Goal: Task Accomplishment & Management: Manage account settings

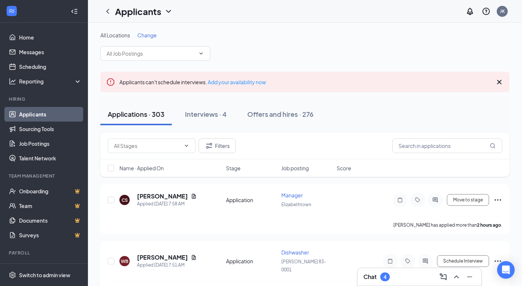
click at [391, 275] on div "Chat 4" at bounding box center [419, 277] width 112 height 12
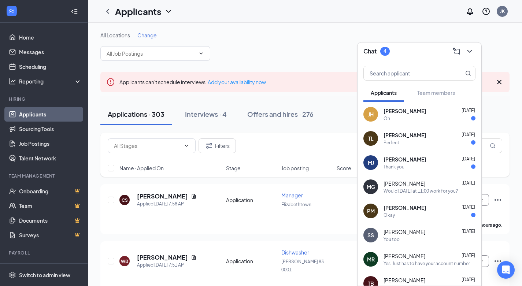
click at [396, 112] on span "[PERSON_NAME]" at bounding box center [405, 110] width 42 height 7
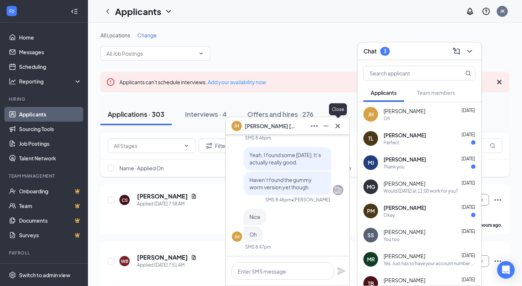
click at [335, 126] on icon "Cross" at bounding box center [337, 126] width 9 height 9
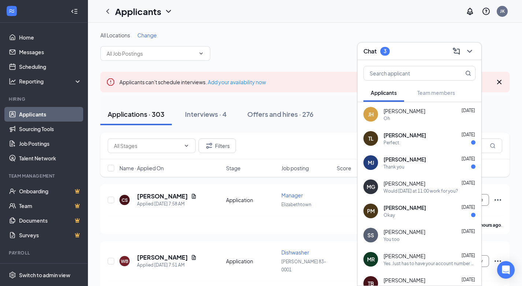
click at [395, 138] on span "[PERSON_NAME]" at bounding box center [405, 135] width 42 height 7
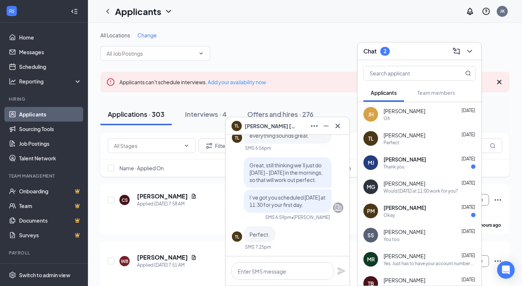
click at [415, 162] on span "[PERSON_NAME]" at bounding box center [405, 159] width 42 height 7
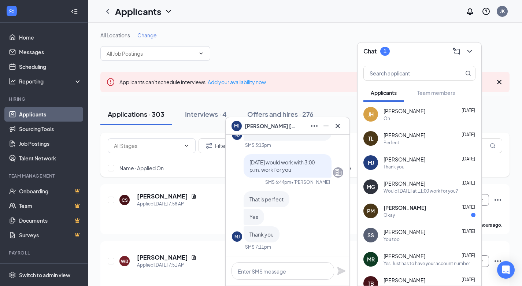
click at [398, 209] on span "[PERSON_NAME]" at bounding box center [405, 207] width 42 height 7
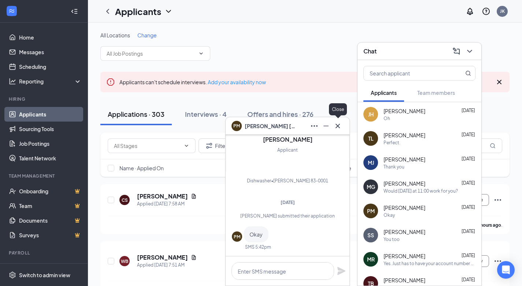
click at [337, 126] on icon "Cross" at bounding box center [338, 125] width 4 height 4
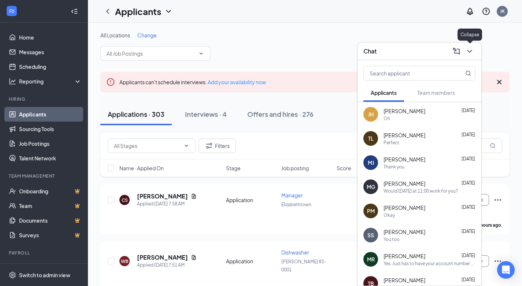
click at [469, 48] on icon "ChevronDown" at bounding box center [469, 51] width 9 height 9
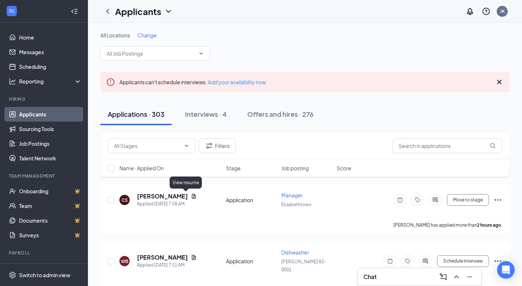
click at [191, 196] on icon "Document" at bounding box center [194, 196] width 6 height 6
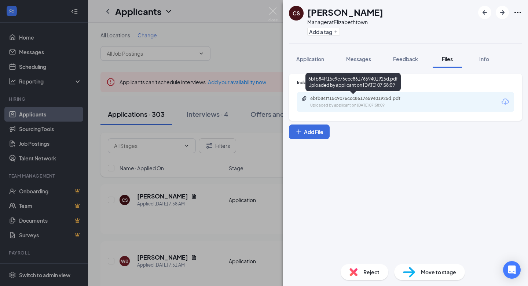
click at [317, 97] on div "6bfb84ff15c9c76ccc8617659401925d.pdf" at bounding box center [361, 99] width 103 height 6
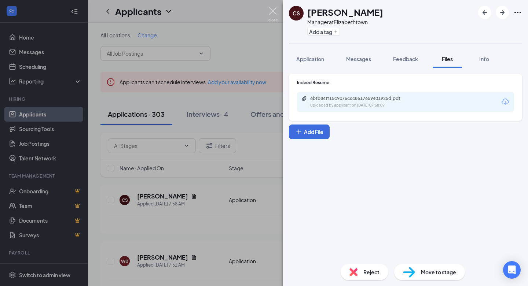
click at [270, 13] on img at bounding box center [272, 14] width 9 height 14
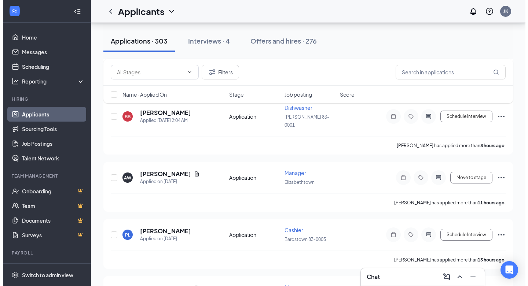
scroll to position [210, 0]
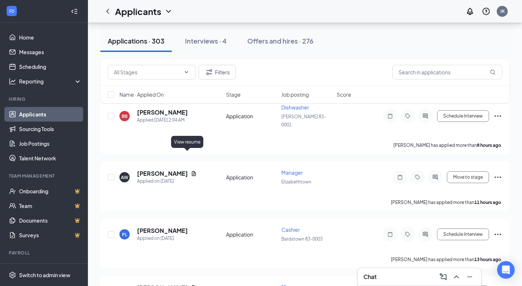
click at [192, 171] on icon "Document" at bounding box center [194, 173] width 4 height 5
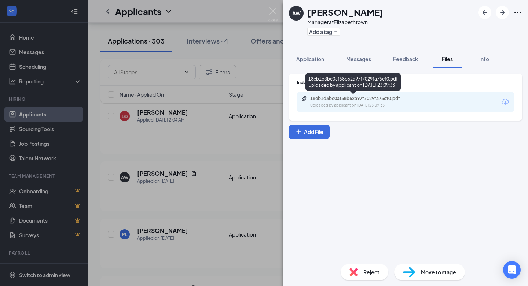
click at [321, 96] on div "18eb1d3be0af58b62a97f7029fa75cf0.pdf" at bounding box center [361, 99] width 103 height 6
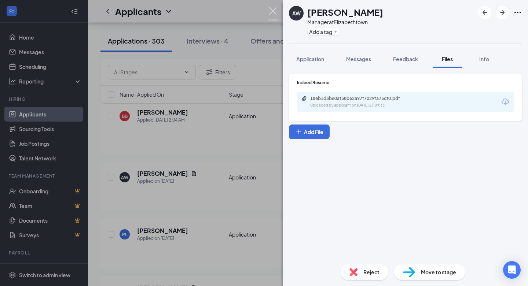
click at [270, 17] on img at bounding box center [272, 14] width 9 height 14
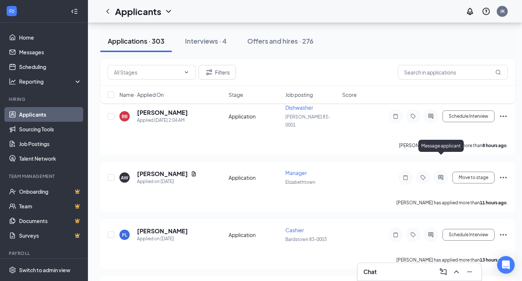
click at [439, 174] on icon "ActiveChat" at bounding box center [440, 177] width 9 height 6
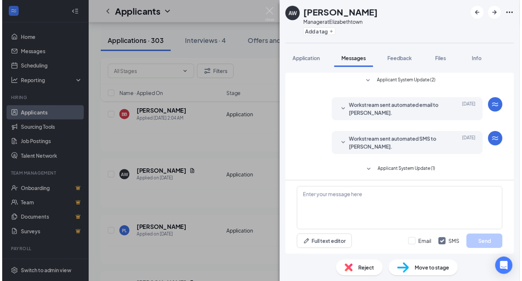
scroll to position [2, 0]
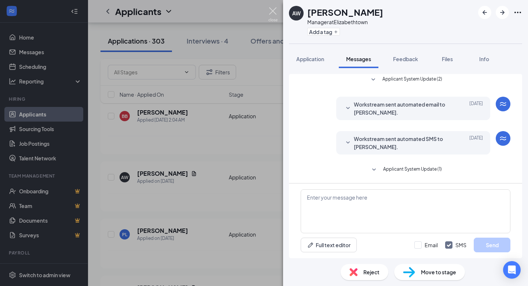
click at [268, 17] on img at bounding box center [272, 14] width 9 height 14
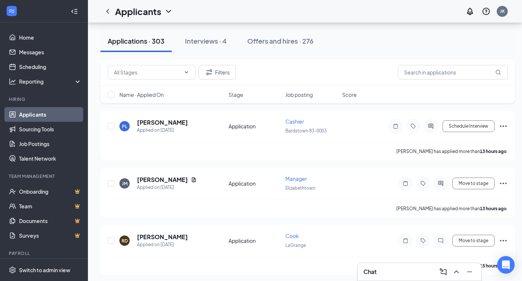
scroll to position [319, 0]
click at [197, 176] on icon "Document" at bounding box center [194, 179] width 6 height 6
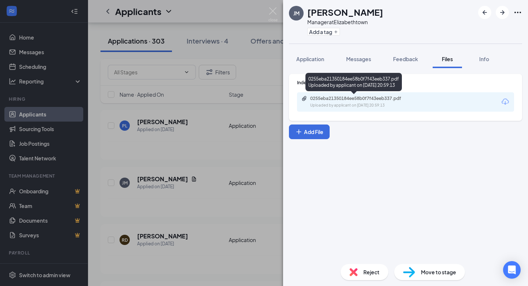
click at [329, 101] on div "0255eba21350184ee58b0f7f43eeb337.pdf Uploaded by applicant on [DATE] 20:59:13" at bounding box center [360, 102] width 119 height 13
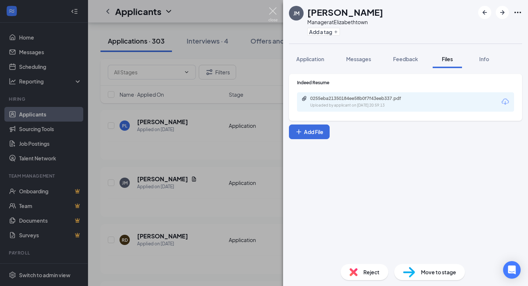
click at [275, 10] on img at bounding box center [272, 14] width 9 height 14
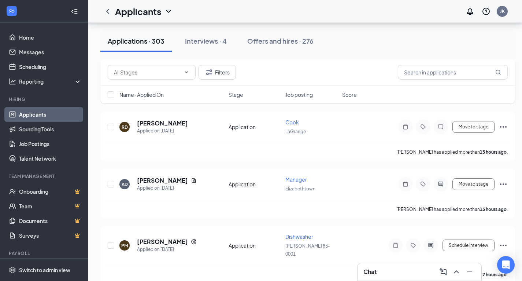
scroll to position [433, 0]
click at [191, 177] on icon "Document" at bounding box center [194, 180] width 6 height 6
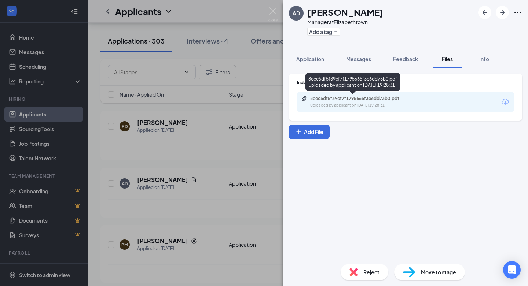
click at [317, 105] on div "Uploaded by applicant on [DATE] 19:28:31" at bounding box center [365, 106] width 110 height 6
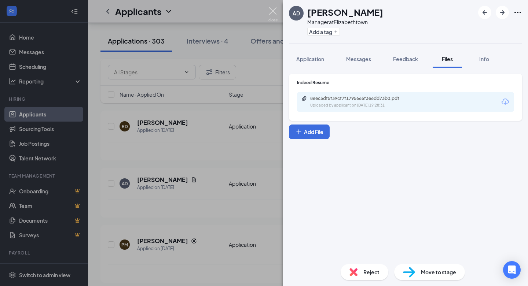
click at [273, 15] on img at bounding box center [272, 14] width 9 height 14
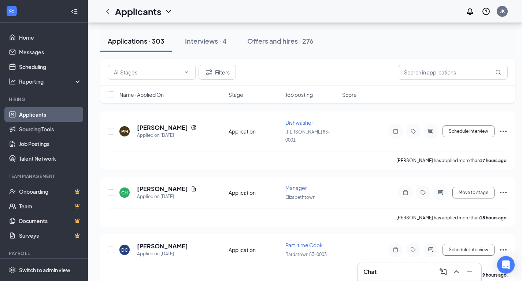
scroll to position [547, 0]
click at [192, 186] on icon "Document" at bounding box center [194, 188] width 4 height 5
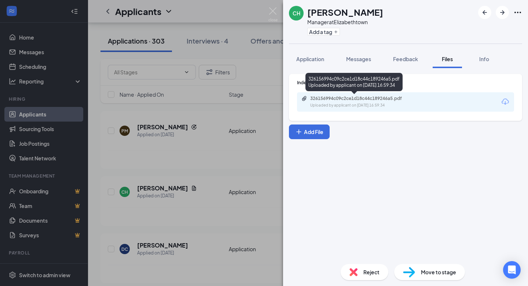
click at [321, 102] on div "326156994c09c2ce1d18c44c189246a5.pdf Uploaded by applicant on [DATE] 16:59:34" at bounding box center [360, 102] width 119 height 13
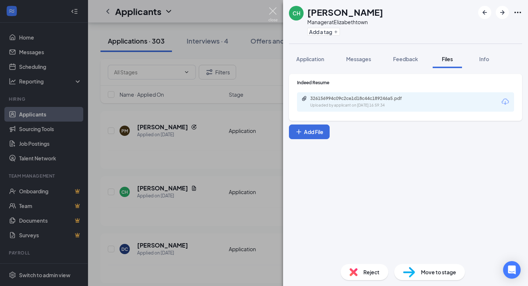
click at [270, 15] on img at bounding box center [272, 14] width 9 height 14
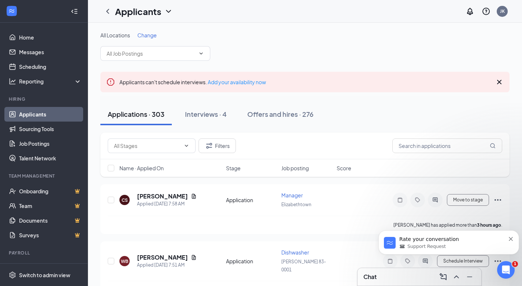
click at [435, 245] on span "Support Request" at bounding box center [426, 246] width 38 height 7
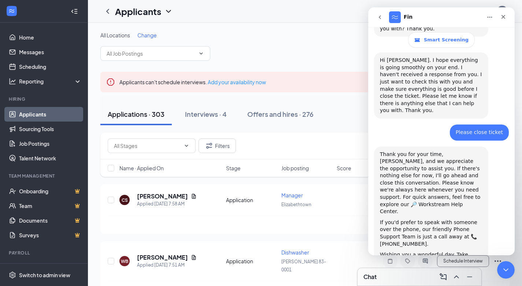
scroll to position [1380, 0]
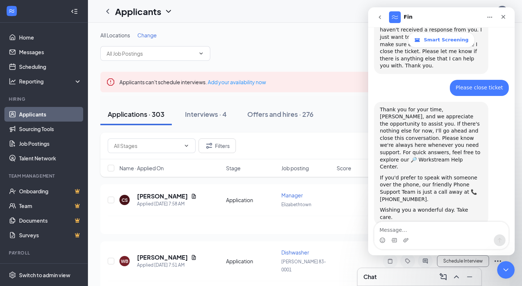
click at [463, 230] on textarea "Message…" at bounding box center [441, 228] width 134 height 12
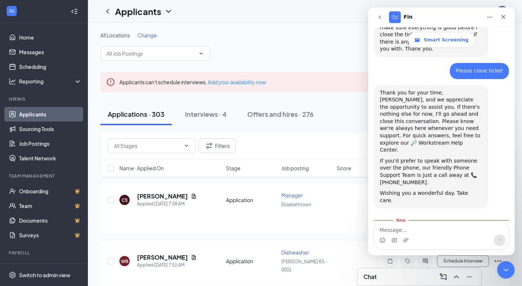
scroll to position [1426, 0]
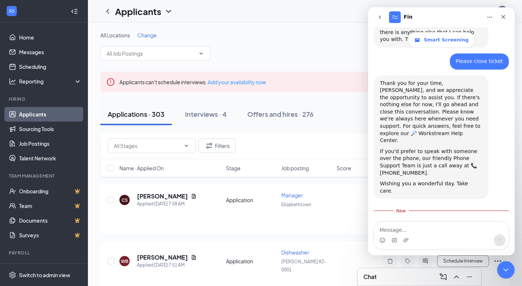
click at [504, 14] on icon "Close" at bounding box center [503, 17] width 6 height 6
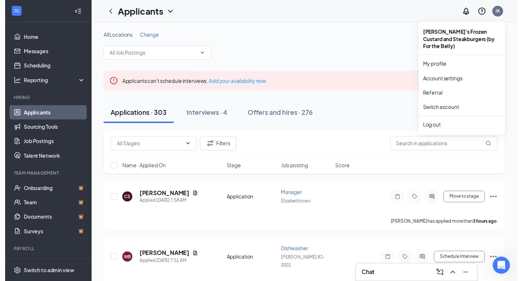
scroll to position [1409, 0]
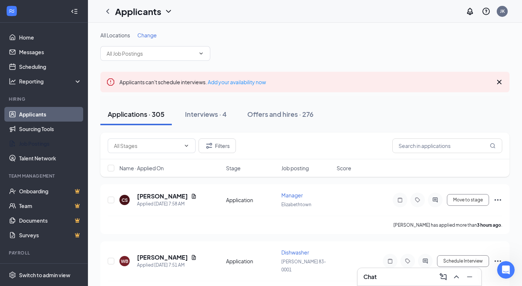
click at [47, 142] on link "Job Postings" at bounding box center [50, 143] width 63 height 15
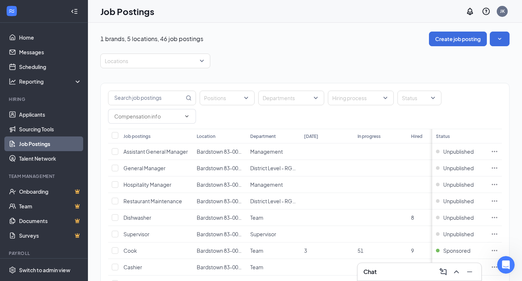
scroll to position [1415, 0]
click at [462, 45] on button "Create job posting" at bounding box center [458, 39] width 58 height 15
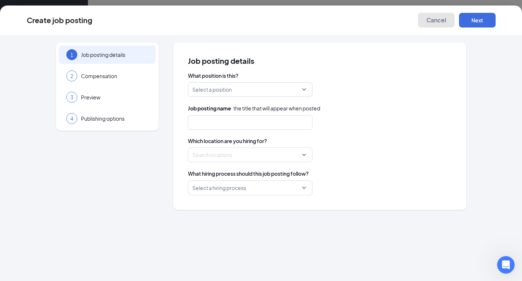
click at [426, 27] on button "Cancel" at bounding box center [436, 20] width 37 height 15
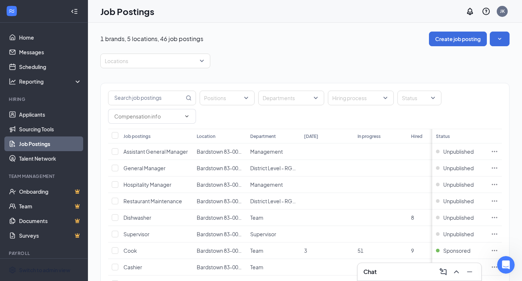
click at [48, 270] on span "Switch to admin view" at bounding box center [50, 269] width 63 height 22
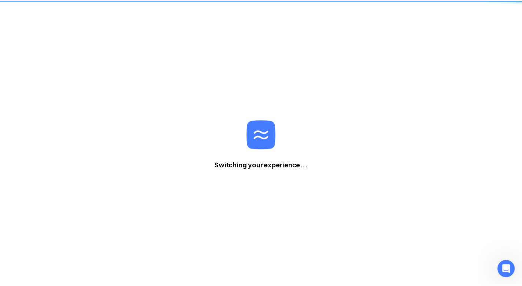
scroll to position [1409, 0]
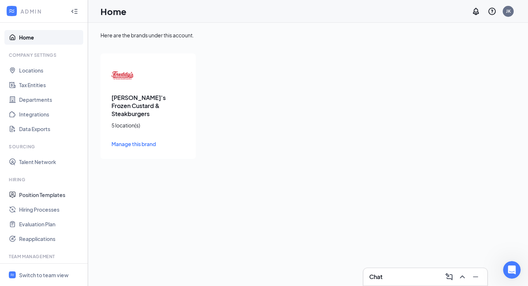
click at [37, 196] on link "Position Templates" at bounding box center [50, 195] width 63 height 15
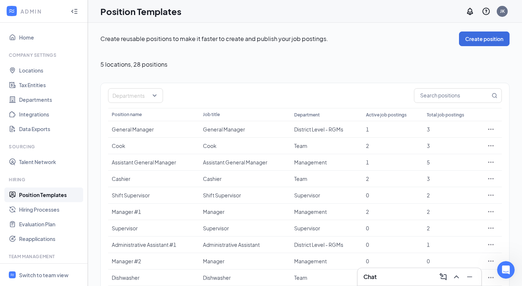
click at [361, 31] on div "Create reusable positions to make it faster to create and publish your job post…" at bounding box center [305, 170] width 434 height 294
click at [295, 12] on div "Position Templates JK" at bounding box center [305, 11] width 434 height 23
click at [476, 42] on button "Create position" at bounding box center [484, 39] width 51 height 15
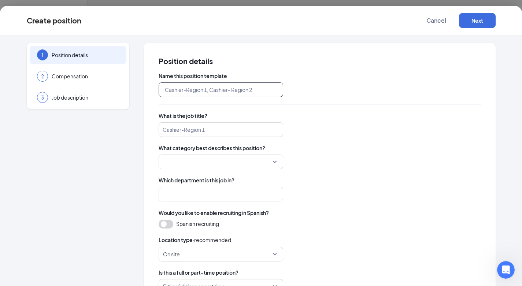
click at [258, 92] on input "text" at bounding box center [221, 89] width 125 height 15
type input "Elizabethtown Cashier"
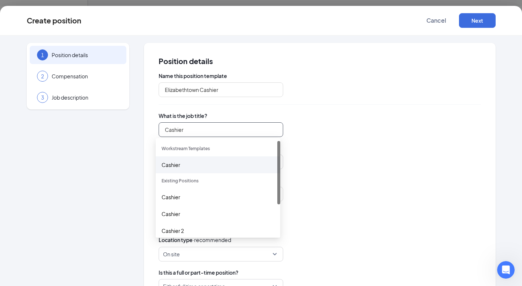
click at [186, 167] on div "Cashier" at bounding box center [218, 165] width 113 height 8
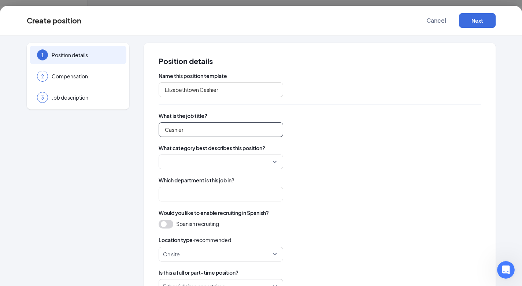
type input "Cashier"
click at [325, 166] on div at bounding box center [320, 162] width 322 height 15
drag, startPoint x: 356, startPoint y: 77, endPoint x: 297, endPoint y: 53, distance: 63.3
click at [297, 53] on div "Position details Name this position template Elizabethtown Cashier What is the …" at bounding box center [320, 230] width 352 height 375
click at [177, 163] on input "search" at bounding box center [218, 162] width 111 height 14
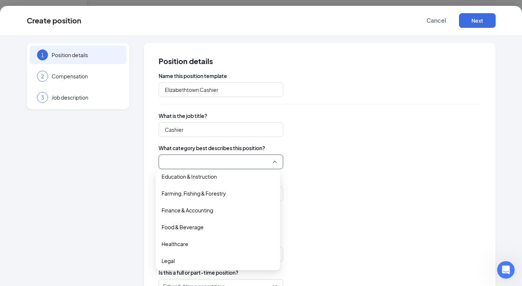
scroll to position [135, 0]
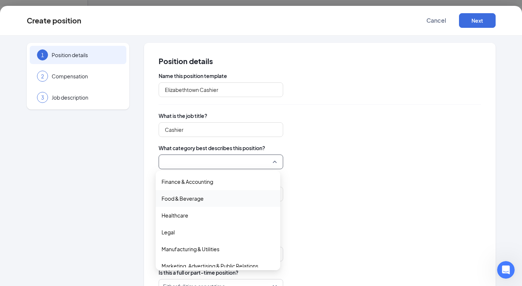
click at [191, 195] on span "Food & Beverage" at bounding box center [183, 199] width 42 height 8
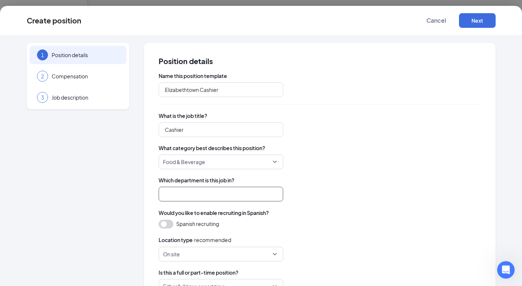
click at [211, 194] on input "search" at bounding box center [221, 194] width 125 height 15
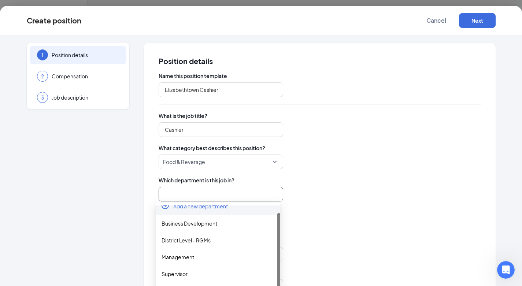
scroll to position [30, 0]
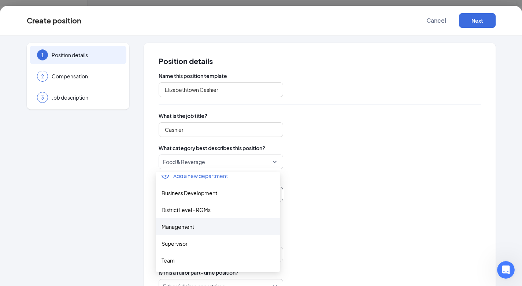
click at [189, 223] on div "Management" at bounding box center [218, 227] width 113 height 8
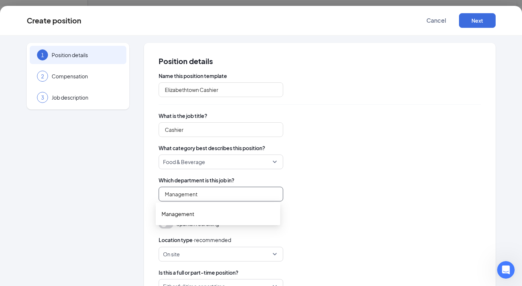
scroll to position [0, 0]
click at [206, 197] on input "Management" at bounding box center [221, 194] width 125 height 15
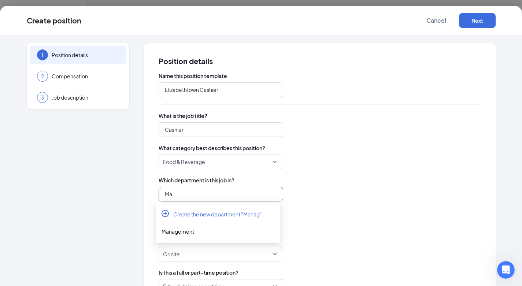
type input "M"
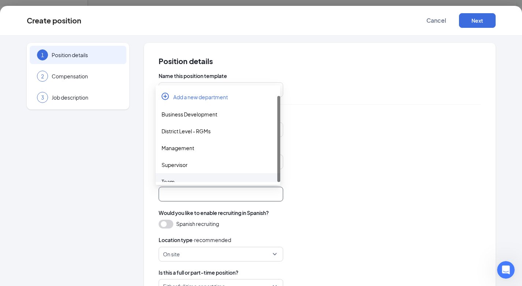
scroll to position [8, 0]
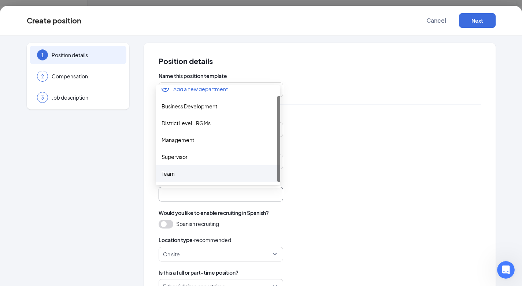
click at [199, 175] on div "Team" at bounding box center [218, 174] width 113 height 8
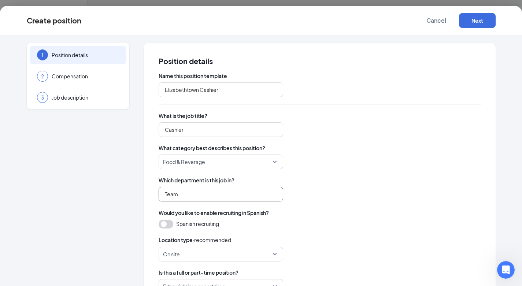
type input "Team"
click at [318, 204] on div "Name this position template Elizabethtown Cashier What is the job title? Cashie…" at bounding box center [320, 237] width 322 height 331
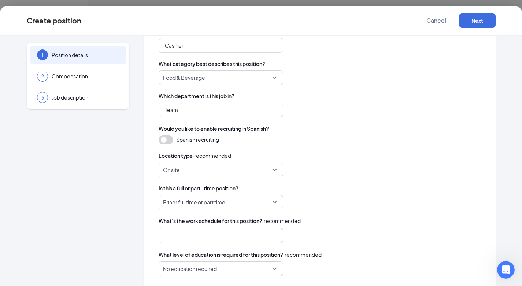
scroll to position [85, 0]
click at [211, 169] on span "On site" at bounding box center [217, 170] width 109 height 14
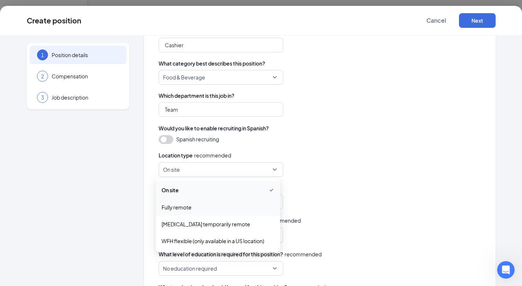
click at [340, 174] on div "On site on_site fully_remote temporarily_remote On site Fully remote [MEDICAL_D…" at bounding box center [320, 169] width 322 height 15
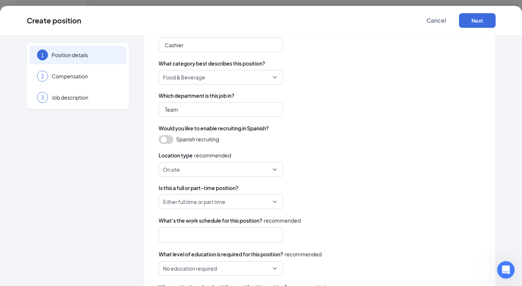
scroll to position [138, 0]
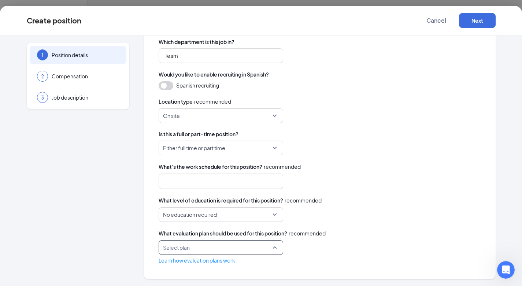
click at [182, 252] on input "search" at bounding box center [218, 248] width 111 height 14
click at [409, 191] on div "Name this position template Elizabethtown Cashier What is the job title? Cashie…" at bounding box center [320, 99] width 322 height 331
click at [62, 76] on span "Compensation" at bounding box center [85, 76] width 67 height 7
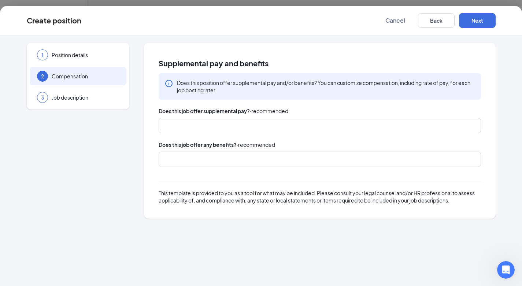
scroll to position [0, 0]
click at [66, 95] on span "Job description" at bounding box center [85, 97] width 67 height 7
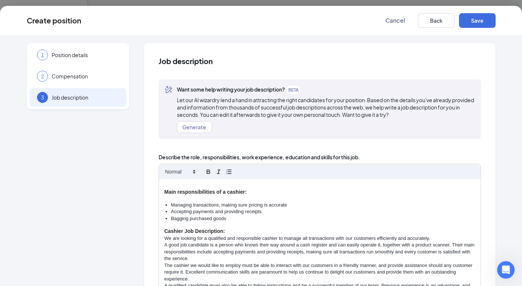
click at [191, 194] on h3 "Main responsibilities of a cashier:" at bounding box center [320, 192] width 311 height 7
click at [391, 17] on span "Cancel" at bounding box center [395, 20] width 20 height 7
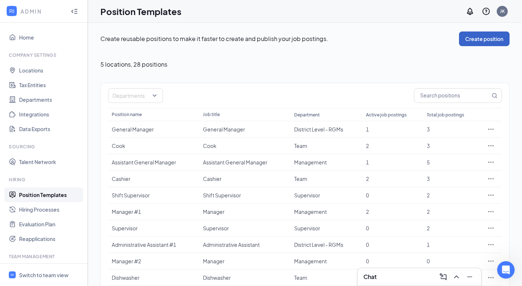
click at [477, 41] on button "Create position" at bounding box center [484, 39] width 51 height 15
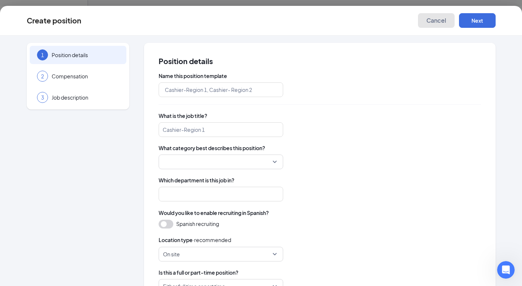
click at [428, 22] on span "Cancel" at bounding box center [436, 20] width 20 height 7
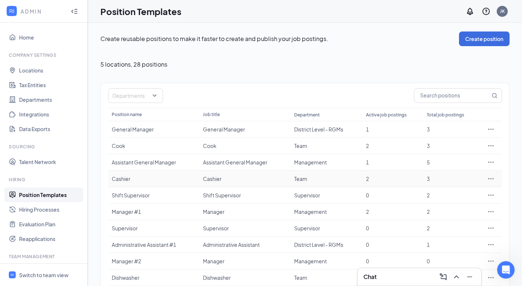
click at [135, 179] on div "Cashier" at bounding box center [154, 178] width 84 height 7
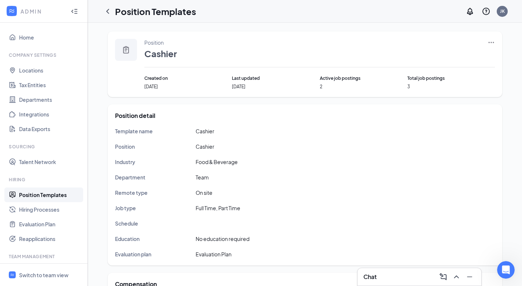
click at [107, 12] on icon "ChevronLeft" at bounding box center [107, 11] width 3 height 5
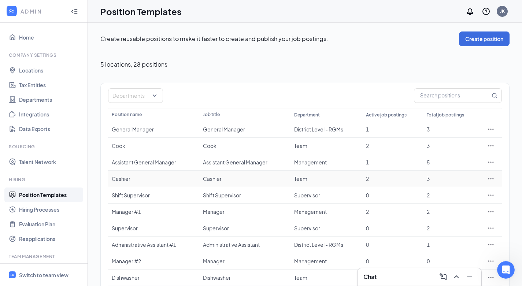
click at [495, 178] on div at bounding box center [491, 178] width 15 height 7
click at [492, 179] on icon "Ellipses" at bounding box center [490, 178] width 7 height 7
click at [461, 207] on span "Duplicate" at bounding box center [457, 211] width 63 height 8
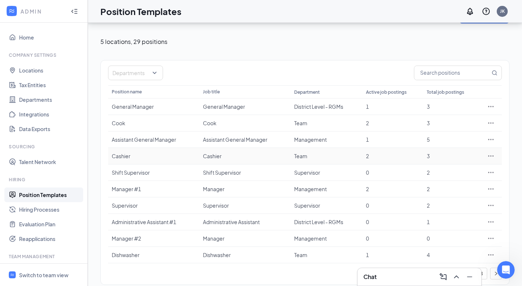
scroll to position [30, 0]
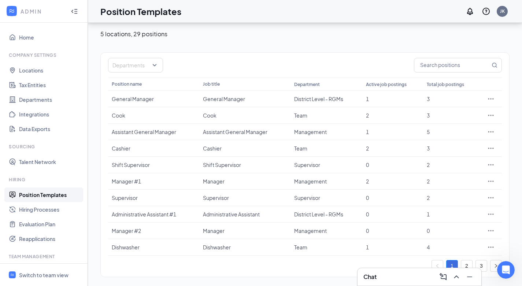
click at [481, 266] on link "3" at bounding box center [481, 265] width 11 height 11
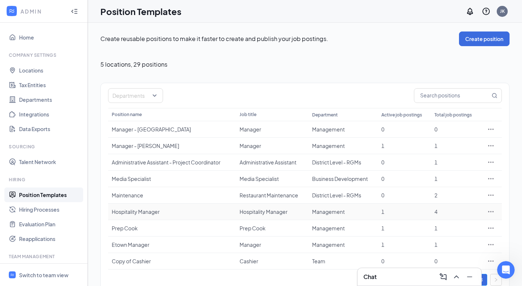
scroll to position [14, 0]
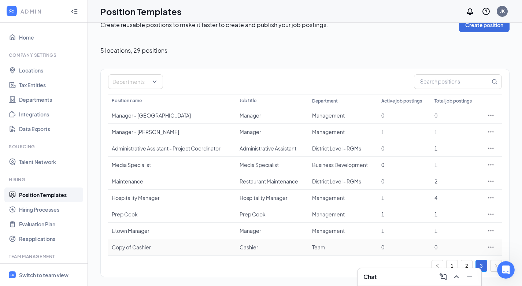
click at [493, 248] on icon "Ellipses" at bounding box center [490, 247] width 7 height 7
click at [430, 179] on span "Edit" at bounding box center [431, 181] width 10 height 7
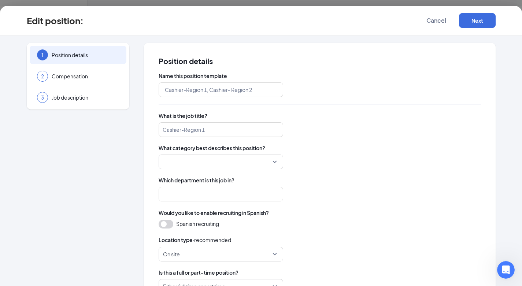
type input "Copy of Cashier"
type input "Cashier"
type input "Team"
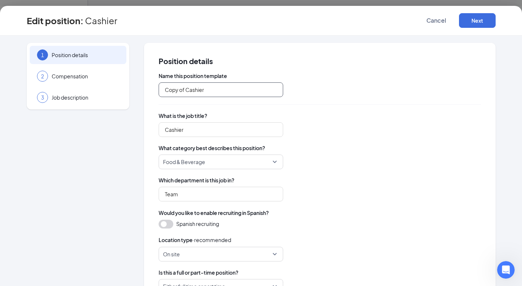
click at [216, 95] on input "Copy of Cashier" at bounding box center [221, 89] width 125 height 15
click at [184, 89] on input "Copy of Cashier" at bounding box center [221, 89] width 125 height 15
type input "Elizabethtown Cashier"
click at [330, 168] on div "Food & Beverage" at bounding box center [320, 162] width 322 height 15
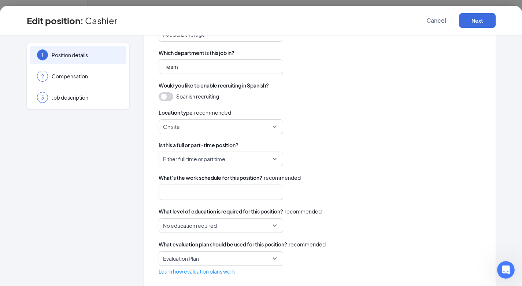
scroll to position [138, 0]
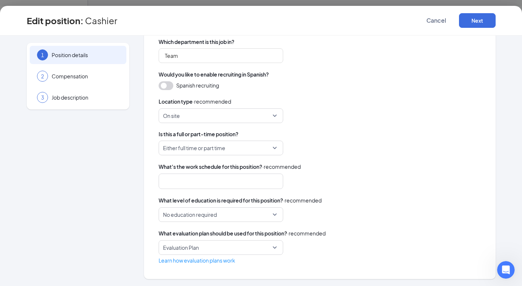
click at [63, 82] on div "2 Compensation" at bounding box center [78, 76] width 97 height 18
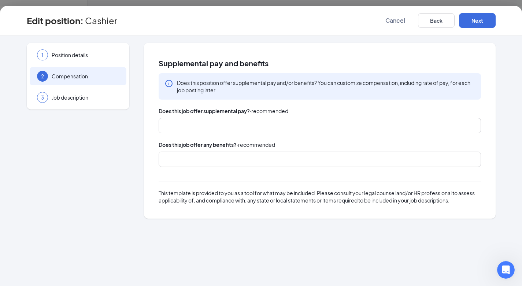
scroll to position [0, 0]
click at [64, 100] on span "Job description" at bounding box center [85, 97] width 67 height 7
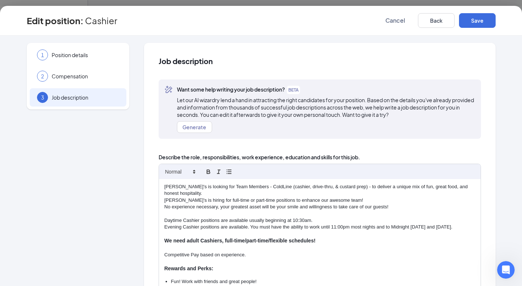
click at [160, 185] on div "[PERSON_NAME]'s is looking for Team Members - ColdLine (cashier, drive-thru, & …" at bounding box center [320, 263] width 322 height 168
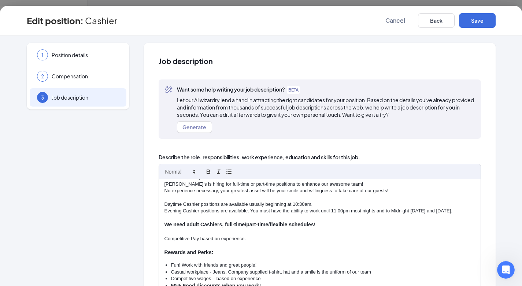
scroll to position [30, 0]
click at [325, 204] on p "Daytime Cashier positions are available usually beginning at 10:30am." at bounding box center [320, 204] width 311 height 7
click at [458, 212] on p "Evening Cashier positions are available. You must have the ability to work unti…" at bounding box center [320, 210] width 311 height 7
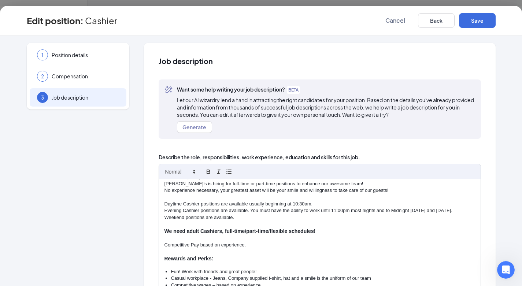
click at [234, 216] on p "Weekend positions are available." at bounding box center [320, 217] width 311 height 7
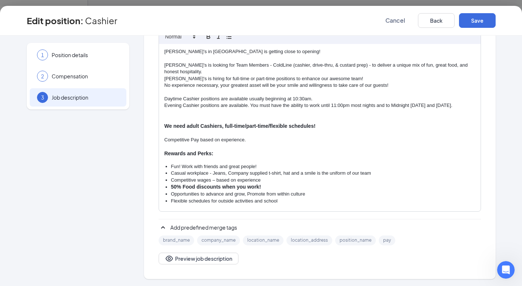
scroll to position [0, 0]
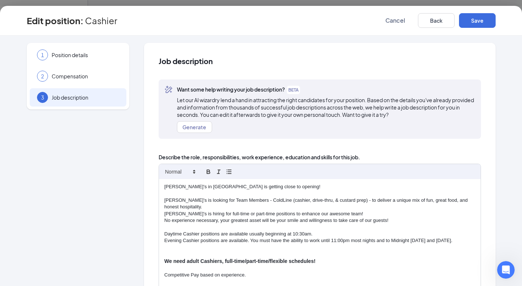
click at [286, 188] on p "[PERSON_NAME]'s in [GEOGRAPHIC_DATA] is getting close to opening!" at bounding box center [320, 187] width 311 height 7
click at [485, 26] on button "Save" at bounding box center [477, 20] width 37 height 15
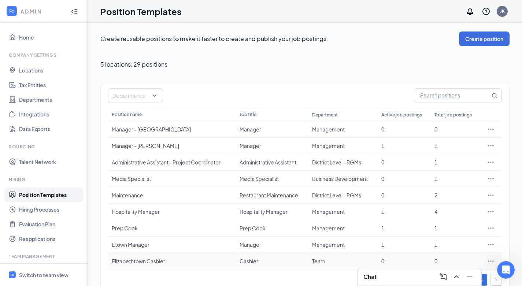
click at [138, 263] on div "Elizabethtown Cashier" at bounding box center [172, 261] width 121 height 7
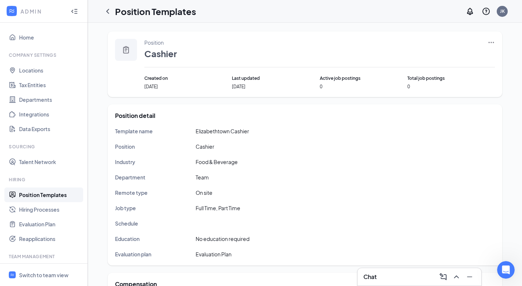
click at [109, 12] on icon "ChevronLeft" at bounding box center [107, 11] width 9 height 9
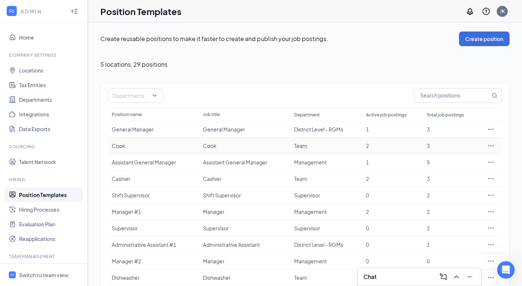
click at [492, 145] on icon "Ellipses" at bounding box center [490, 145] width 7 height 7
click at [448, 173] on li "Duplicate" at bounding box center [457, 177] width 75 height 17
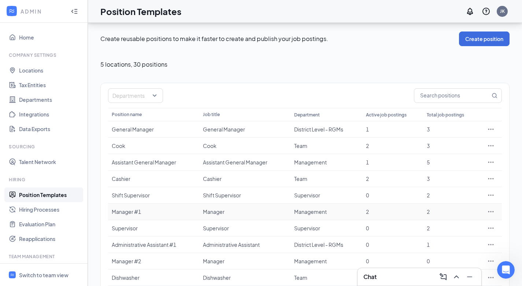
scroll to position [30, 0]
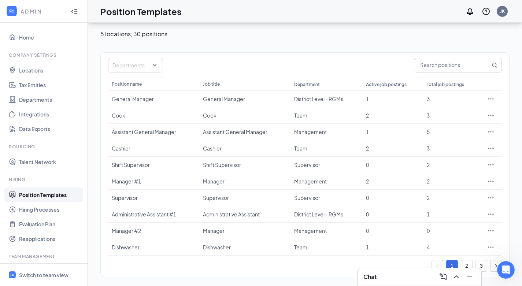
click at [480, 265] on link "3" at bounding box center [481, 265] width 11 height 11
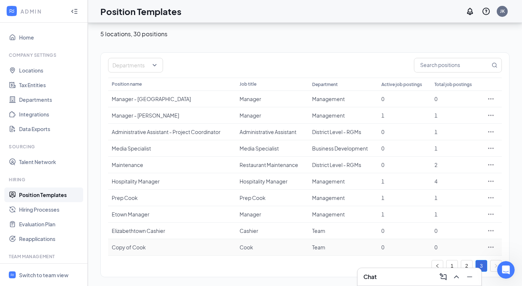
click at [495, 247] on div at bounding box center [491, 247] width 15 height 7
click at [493, 247] on icon "Ellipses" at bounding box center [490, 247] width 5 height 1
click at [441, 188] on li "Edit" at bounding box center [457, 181] width 75 height 17
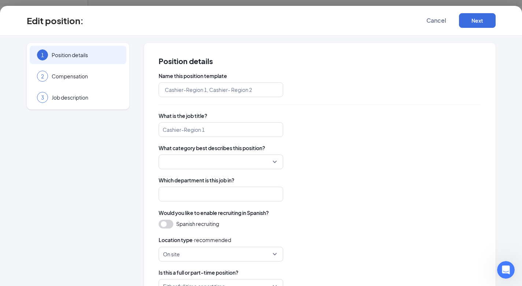
type input "Copy of Cook"
type input "Cook"
type input "Team"
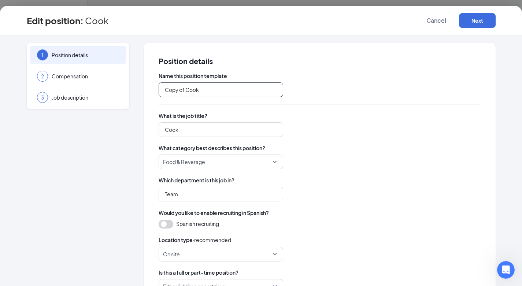
click at [207, 86] on input "Copy of Cook" at bounding box center [221, 89] width 125 height 15
type input "C"
type input "Elizabethtown Cook"
click at [330, 240] on div "Location type · recommended" at bounding box center [320, 240] width 322 height 8
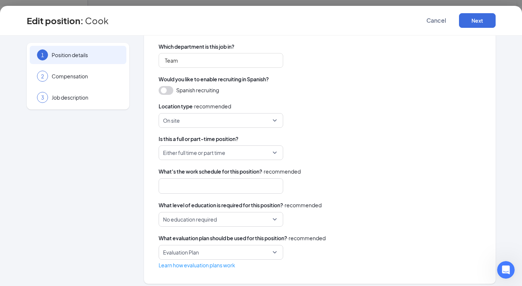
scroll to position [138, 0]
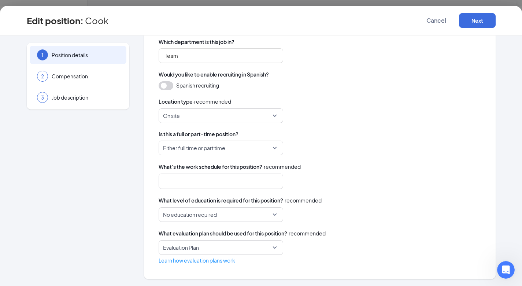
click at [68, 77] on span "Compensation" at bounding box center [85, 76] width 67 height 7
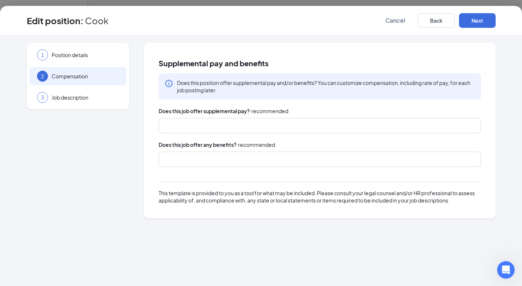
scroll to position [0, 0]
click at [79, 104] on div "3 Job description" at bounding box center [78, 97] width 97 height 18
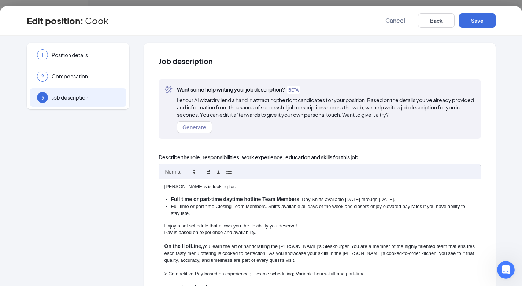
click at [181, 186] on p "[PERSON_NAME]'s is looking for:" at bounding box center [320, 187] width 311 height 7
click at [165, 185] on p "[PERSON_NAME]'s in [GEOGRAPHIC_DATA] is looking for:" at bounding box center [320, 187] width 311 height 7
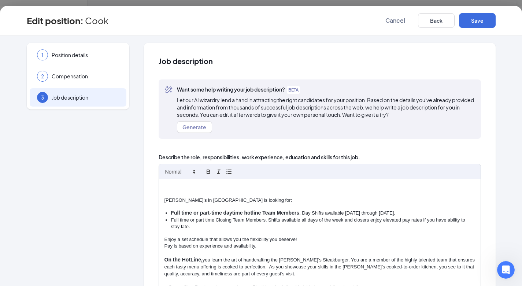
click at [165, 185] on p at bounding box center [320, 187] width 311 height 7
click at [363, 186] on p "The Freddy's in [GEOGRAPHIC_DATA] is getting closer to opening! We are beginnin…" at bounding box center [320, 187] width 311 height 7
click at [408, 186] on p "The Freddy's in [GEOGRAPHIC_DATA] is getting closer to opening! We are beginnin…" at bounding box center [320, 187] width 311 height 7
click at [269, 199] on p "[PERSON_NAME]'s in [GEOGRAPHIC_DATA] is looking for:" at bounding box center [320, 200] width 311 height 7
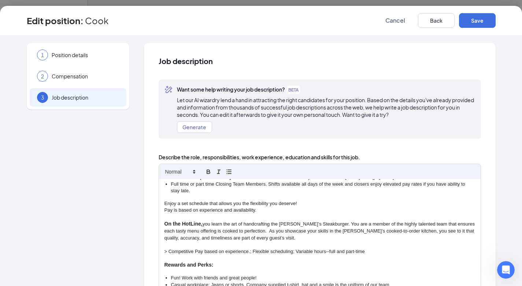
scroll to position [7, 0]
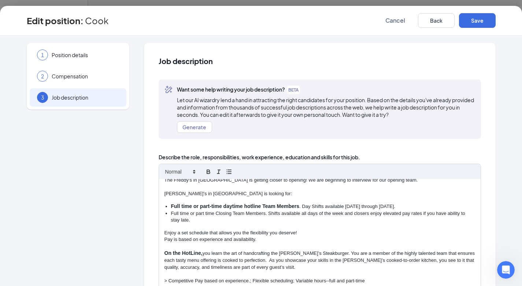
click at [406, 206] on li "Full time or part-time daytime hotline Team Members . Day Shifts available [DAT…" at bounding box center [323, 206] width 304 height 7
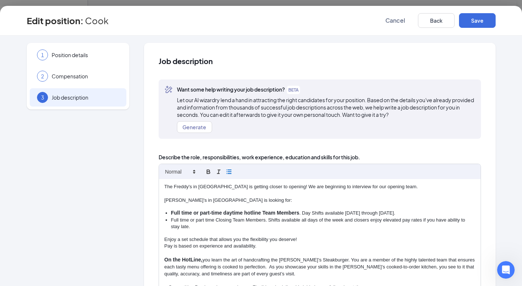
click at [409, 185] on p "The Freddy's in [GEOGRAPHIC_DATA] is getting closer to opening! We are beginnin…" at bounding box center [320, 187] width 311 height 7
drag, startPoint x: 296, startPoint y: 209, endPoint x: 167, endPoint y: 212, distance: 128.6
click at [167, 212] on ul "Full time or part-time daytime hotline Team Members . Day Shifts available [DAT…" at bounding box center [320, 220] width 311 height 21
click at [207, 170] on icon "button" at bounding box center [208, 171] width 3 height 2
click at [288, 204] on div "The Freddy's in [GEOGRAPHIC_DATA] is getting closer to opening! We are beginnin…" at bounding box center [320, 263] width 322 height 168
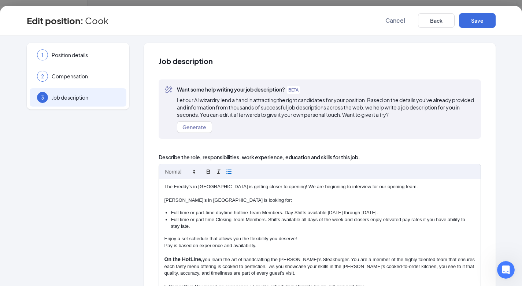
click at [378, 212] on li "Full time or part-time daytime hotline Team Members. Day Shifts available [DATE…" at bounding box center [323, 213] width 304 height 7
click at [205, 226] on li "Full time or part time Closing Team Members. Shifts available all days of the w…" at bounding box center [323, 224] width 304 height 14
drag, startPoint x: 205, startPoint y: 226, endPoint x: 205, endPoint y: 233, distance: 7.3
click at [205, 233] on div "The Freddy's in [GEOGRAPHIC_DATA] is getting closer to opening! We are beginnin…" at bounding box center [320, 263] width 322 height 168
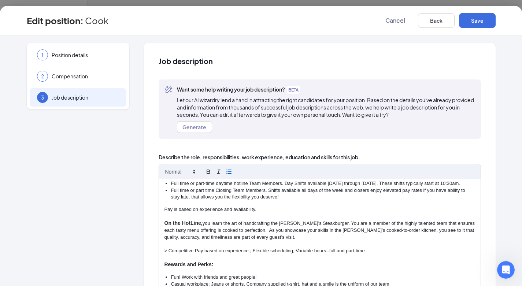
scroll to position [30, 0]
drag, startPoint x: 278, startPoint y: 194, endPoint x: 188, endPoint y: 196, distance: 90.2
click at [188, 196] on li "Full time or part time Closing Team Members. Shifts available all days of the w…" at bounding box center [323, 194] width 304 height 14
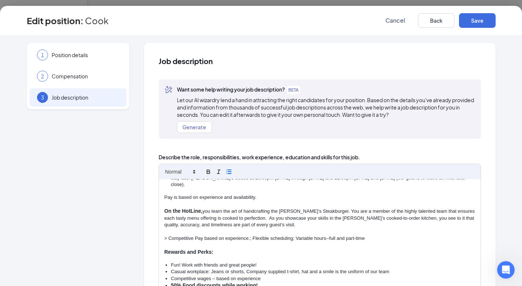
scroll to position [0, 0]
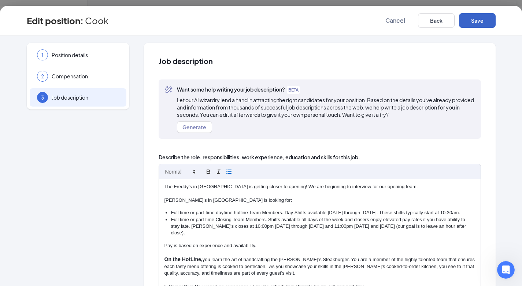
click at [480, 22] on button "Save" at bounding box center [477, 20] width 37 height 15
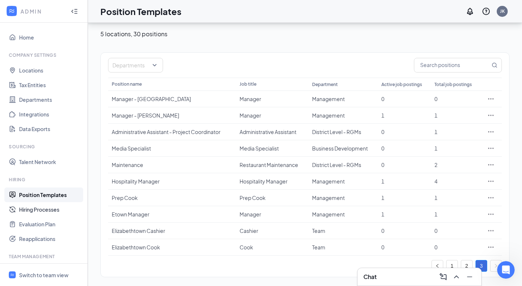
click at [41, 207] on link "Hiring Processes" at bounding box center [50, 209] width 63 height 15
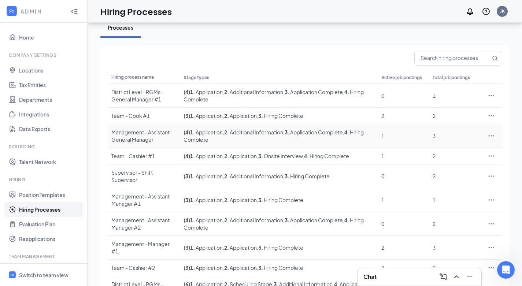
scroll to position [66, 0]
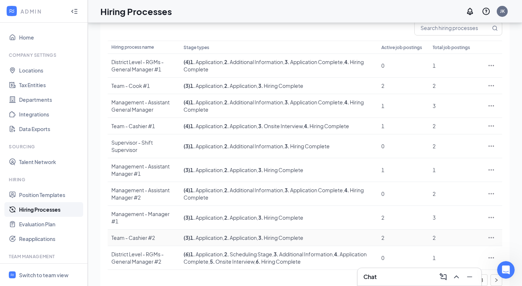
click at [492, 234] on icon "Ellipses" at bounding box center [491, 237] width 7 height 7
click at [443, 177] on span "Duplicate" at bounding box center [437, 174] width 23 height 7
click at [481, 275] on link "3" at bounding box center [481, 280] width 11 height 11
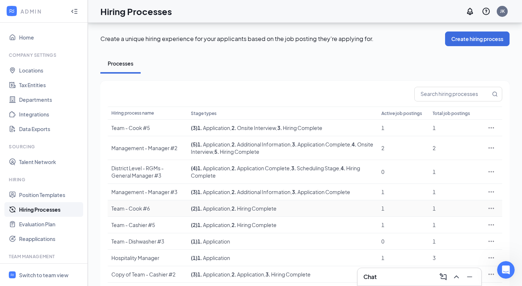
scroll to position [27, 0]
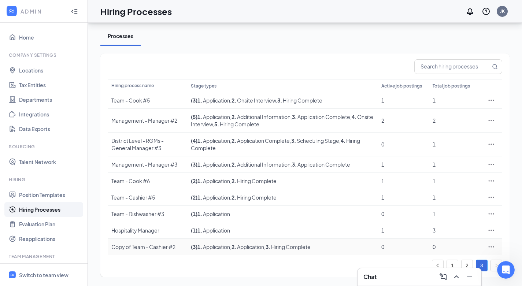
click at [488, 246] on icon "Ellipses" at bounding box center [491, 246] width 7 height 7
click at [432, 180] on span "Edit" at bounding box center [431, 181] width 10 height 7
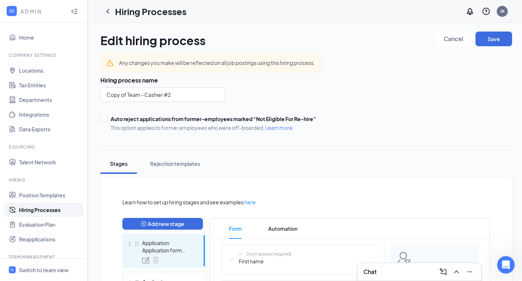
scroll to position [1415, 0]
click at [189, 93] on input "Copy of Team - Cashier #2" at bounding box center [162, 94] width 125 height 15
click at [143, 97] on input "Copy of Team - Cashier" at bounding box center [162, 94] width 125 height 15
type input "Etown Cashier"
click at [335, 90] on div "Etown Cashier" at bounding box center [236, 94] width 272 height 15
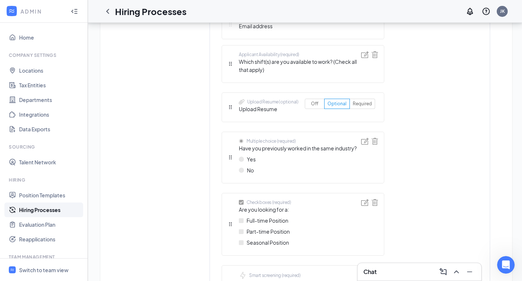
scroll to position [343, 0]
click at [318, 104] on span "Off" at bounding box center [314, 102] width 7 height 5
click at [311, 104] on input "Off" at bounding box center [311, 104] width 0 height 0
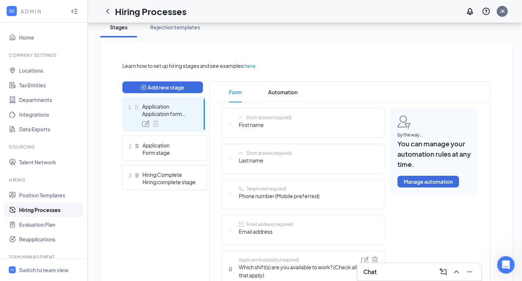
scroll to position [136, 0]
click at [181, 155] on div "Form stage" at bounding box center [169, 152] width 53 height 7
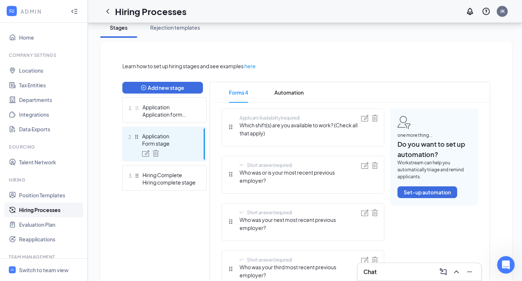
click at [175, 108] on div "Application" at bounding box center [169, 106] width 53 height 7
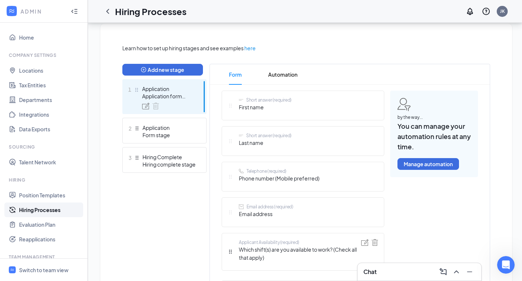
scroll to position [154, 0]
click at [163, 105] on div at bounding box center [168, 105] width 53 height 7
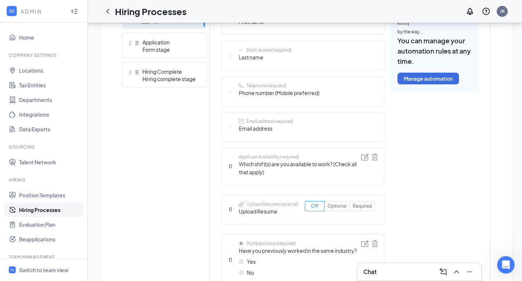
scroll to position [240, 0]
click at [374, 158] on img at bounding box center [375, 156] width 7 height 7
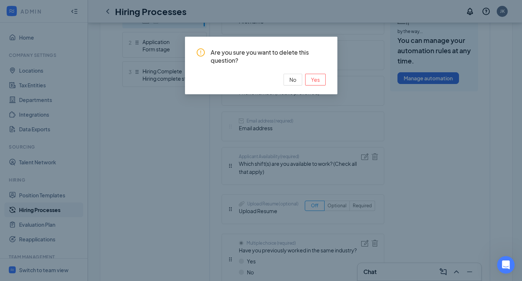
click at [318, 78] on span "Yes" at bounding box center [315, 79] width 9 height 8
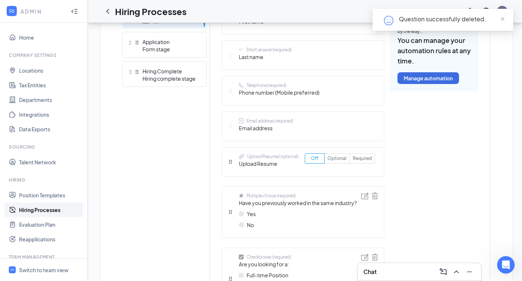
click at [156, 49] on div "Form stage" at bounding box center [169, 48] width 53 height 7
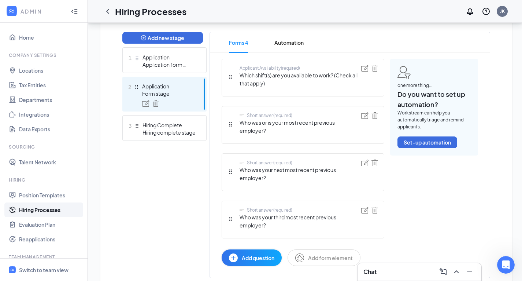
scroll to position [185, 0]
click at [154, 125] on div "Hiring Complete" at bounding box center [169, 125] width 53 height 7
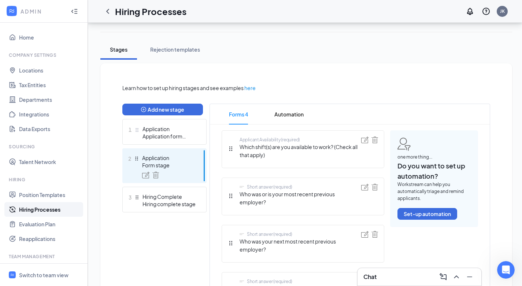
scroll to position [1409, 0]
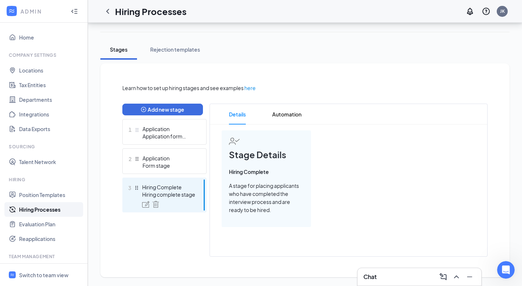
click at [411, 170] on div "Stage Details Hiring Complete A stage for placing applicants who have completed…" at bounding box center [349, 178] width 254 height 97
click at [108, 12] on icon "ChevronLeft" at bounding box center [107, 11] width 3 height 5
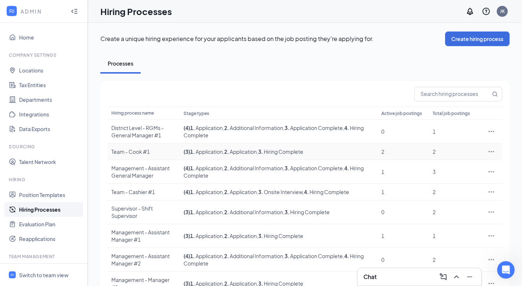
click at [491, 152] on icon "Ellipses" at bounding box center [491, 151] width 7 height 7
click at [442, 181] on span "Duplicate" at bounding box center [437, 183] width 23 height 7
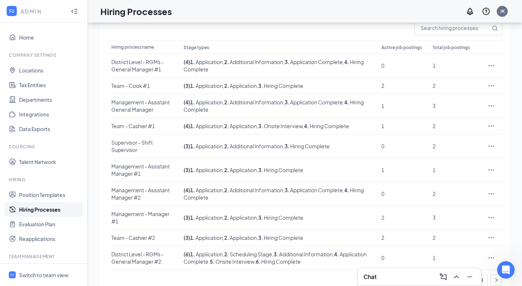
click at [482, 275] on link "3" at bounding box center [481, 280] width 11 height 11
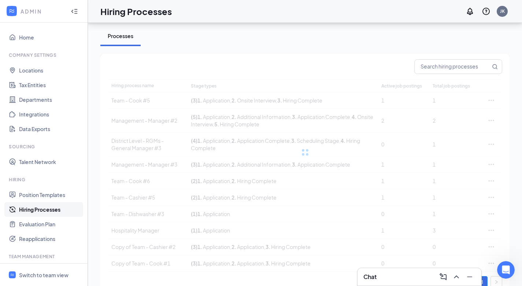
scroll to position [44, 0]
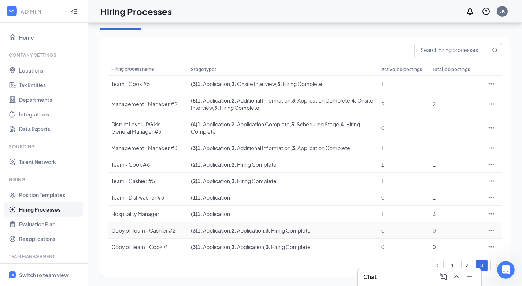
click at [492, 232] on icon "Ellipses" at bounding box center [491, 230] width 7 height 7
click at [430, 163] on span "Edit" at bounding box center [431, 165] width 10 height 7
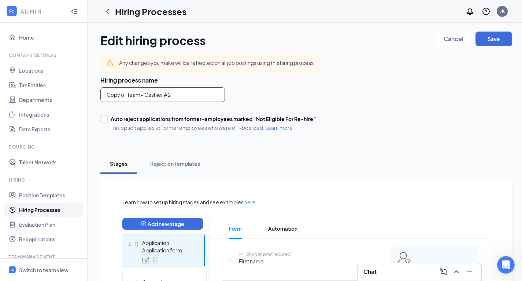
click at [145, 93] on input "Copy of Team - Cashier #2" at bounding box center [162, 94] width 125 height 15
click at [153, 95] on input "Etown Cashier #2" at bounding box center [162, 94] width 125 height 15
type input "Etown Cashier"
click at [315, 107] on div "Hiring process name Etown Cashier Auto reject applications from former-employee…" at bounding box center [306, 103] width 412 height 55
click at [488, 40] on button "Save" at bounding box center [494, 39] width 37 height 15
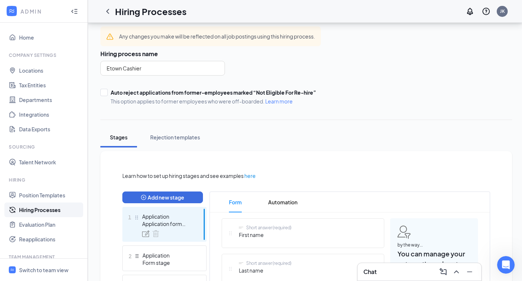
scroll to position [26, 0]
click at [155, 248] on div "2 Application Form stage" at bounding box center [164, 258] width 84 height 26
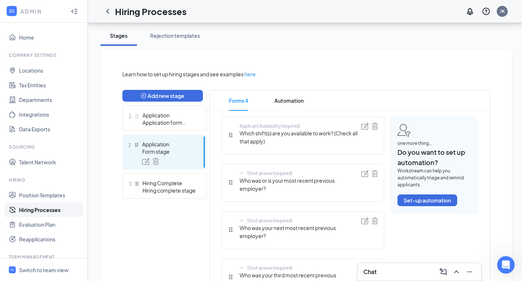
scroll to position [128, 0]
click at [164, 117] on div "Application" at bounding box center [169, 114] width 53 height 7
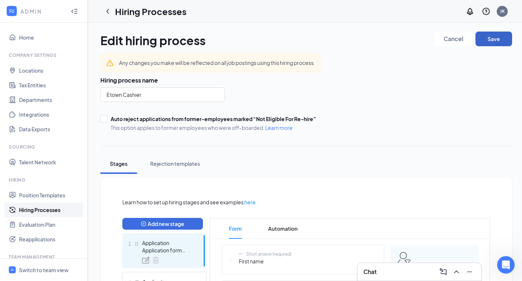
click at [493, 39] on button "Save" at bounding box center [494, 39] width 37 height 15
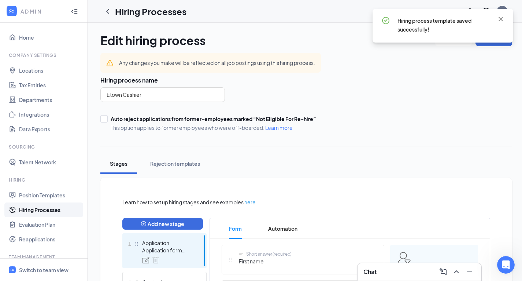
click at [111, 10] on icon "ChevronLeft" at bounding box center [107, 11] width 9 height 9
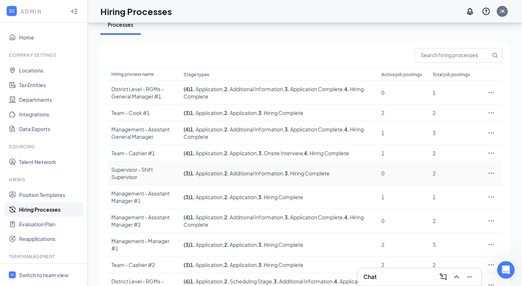
scroll to position [66, 0]
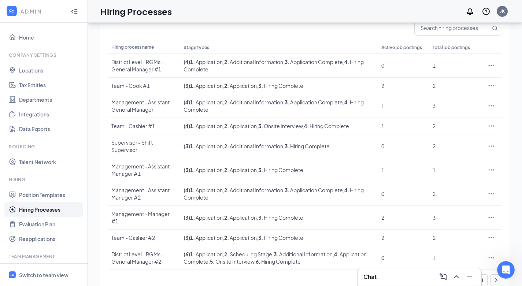
click at [480, 275] on link "3" at bounding box center [481, 280] width 11 height 11
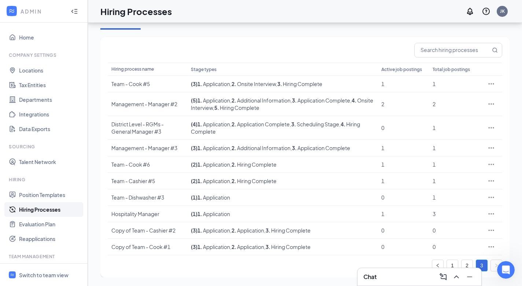
scroll to position [44, 0]
click at [494, 246] on icon "Ellipses" at bounding box center [491, 246] width 7 height 7
click at [434, 184] on span "Edit" at bounding box center [431, 181] width 10 height 7
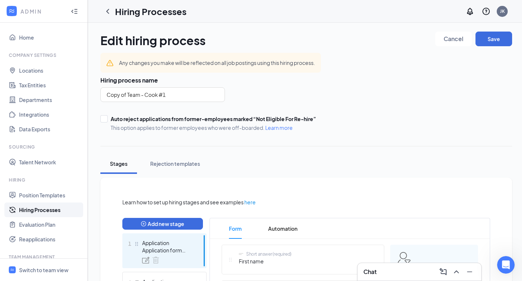
scroll to position [1415, 0]
click at [146, 95] on input "Copy of Team - Cook #1" at bounding box center [162, 94] width 125 height 15
click at [148, 93] on input "Etown Cook #1" at bounding box center [162, 94] width 125 height 15
type input "Etown Cook"
